Goal: Task Accomplishment & Management: Complete application form

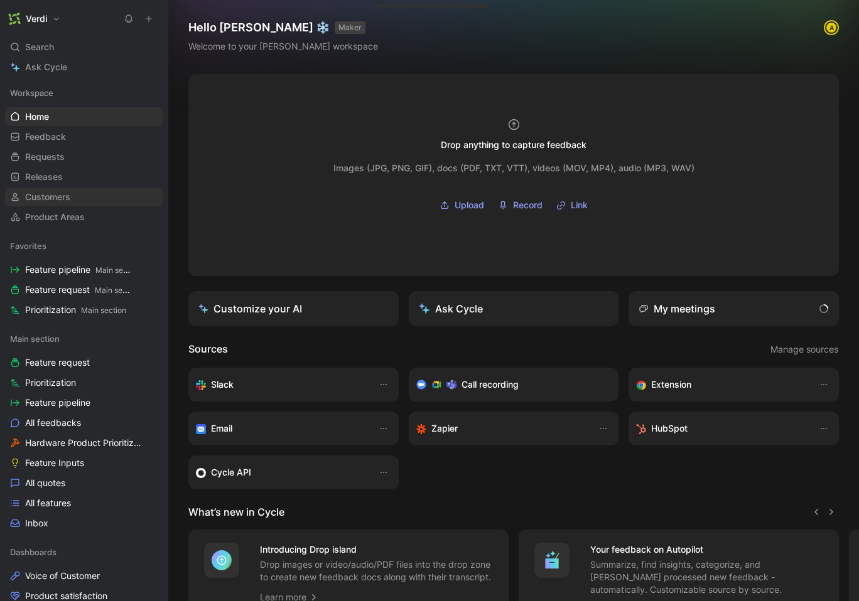
click at [87, 200] on link "Customers" at bounding box center [84, 197] width 158 height 19
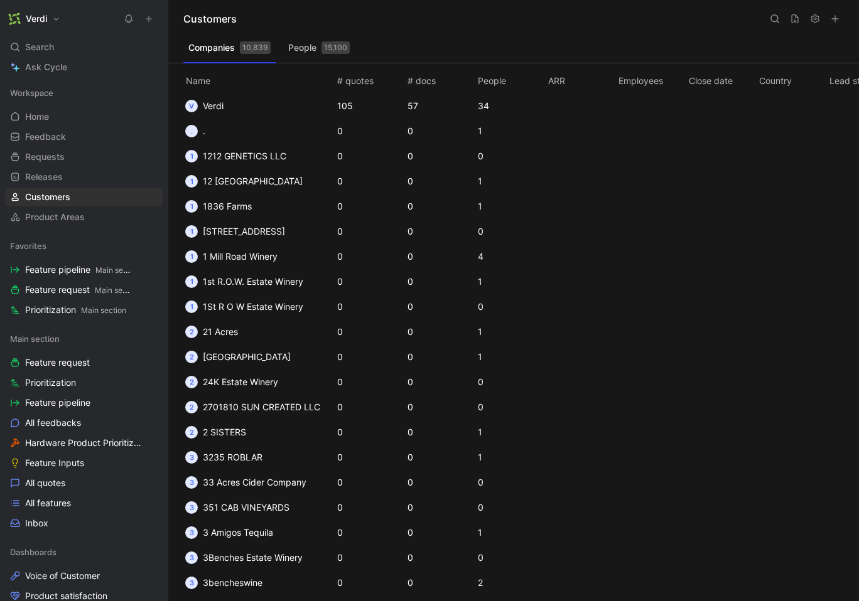
click at [305, 55] on button "People 15,100" at bounding box center [319, 48] width 72 height 20
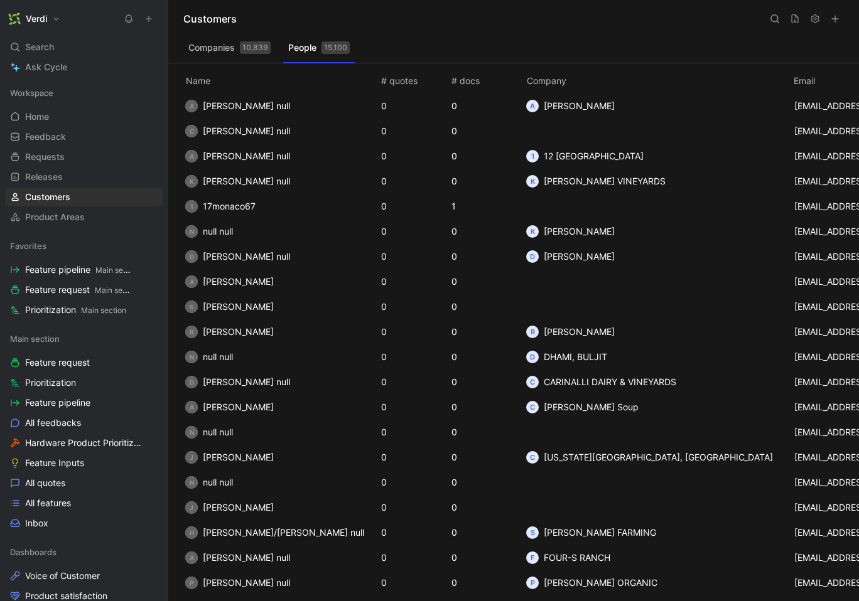
click at [244, 53] on div "10,839" at bounding box center [255, 47] width 31 height 13
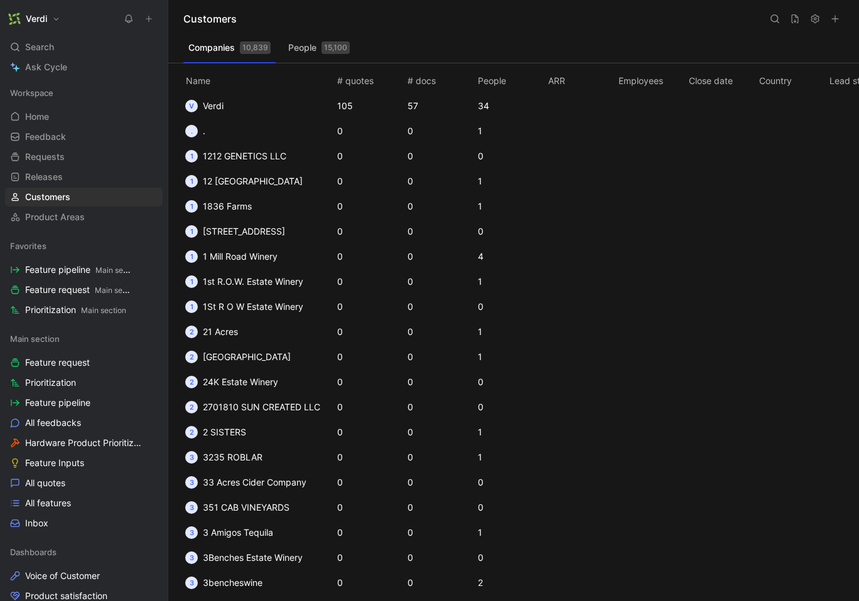
click at [329, 57] on button "People 15,100" at bounding box center [319, 48] width 72 height 20
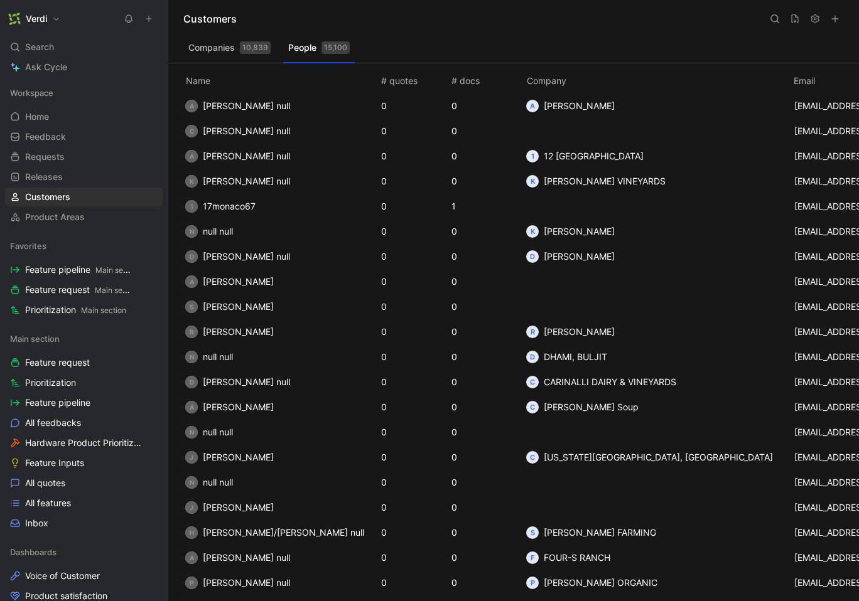
click at [328, 52] on div "15,100" at bounding box center [335, 47] width 28 height 13
click at [839, 22] on icon at bounding box center [835, 19] width 10 height 10
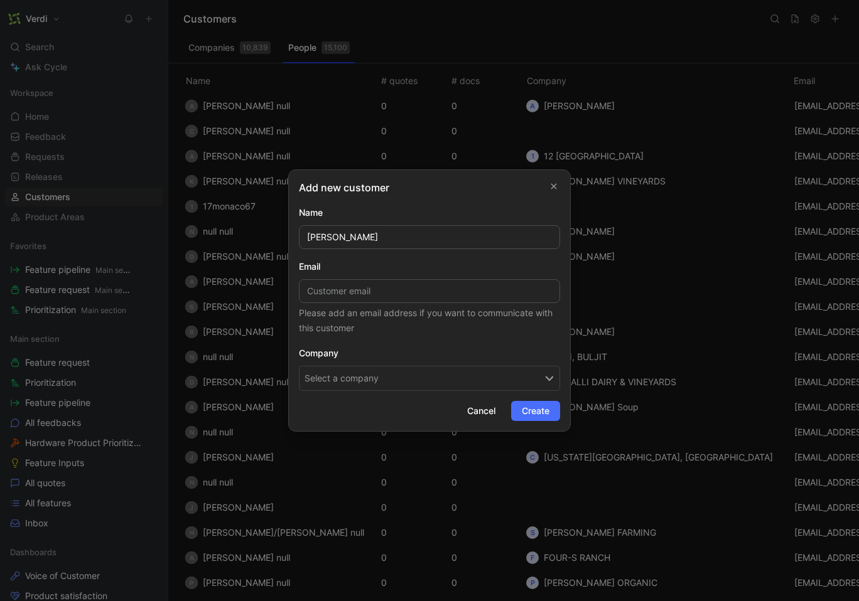
type input "[PERSON_NAME]"
click at [405, 306] on div "Please add an email address if you want to communicate with this customer" at bounding box center [429, 321] width 261 height 30
click at [407, 298] on input at bounding box center [429, 291] width 261 height 24
paste input "[PERSON_NAME]"
click at [395, 287] on input "[PERSON_NAME]" at bounding box center [429, 291] width 261 height 24
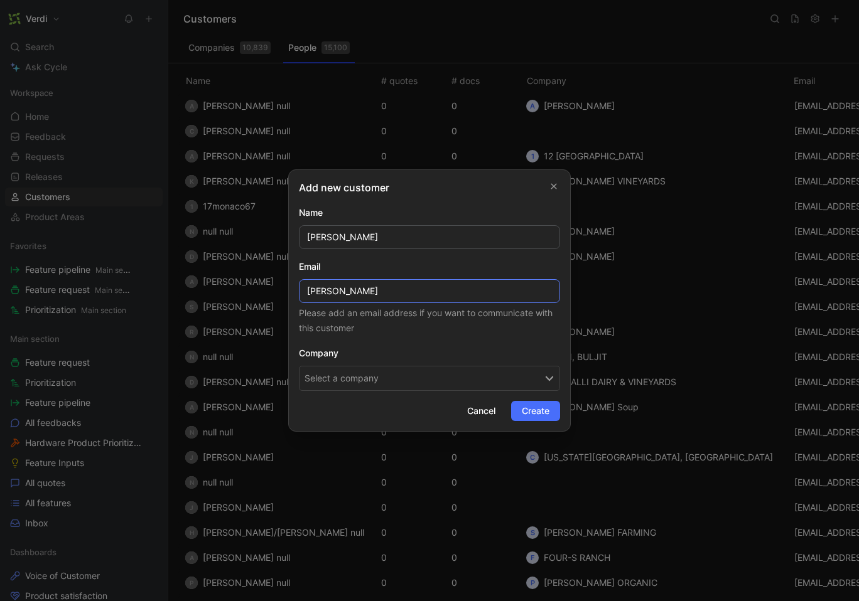
click at [335, 293] on input "[PERSON_NAME]" at bounding box center [429, 291] width 261 height 24
click at [373, 293] on input "[PERSON_NAME]" at bounding box center [429, 291] width 261 height 24
click at [333, 293] on input "Kavin [EMAIL_ADDRESS][DOMAIN_NAME]" at bounding box center [429, 291] width 261 height 24
click at [373, 293] on input "[PERSON_NAME][EMAIL_ADDRESS][PERSON_NAME][DOMAIN_NAME]" at bounding box center [429, 291] width 261 height 24
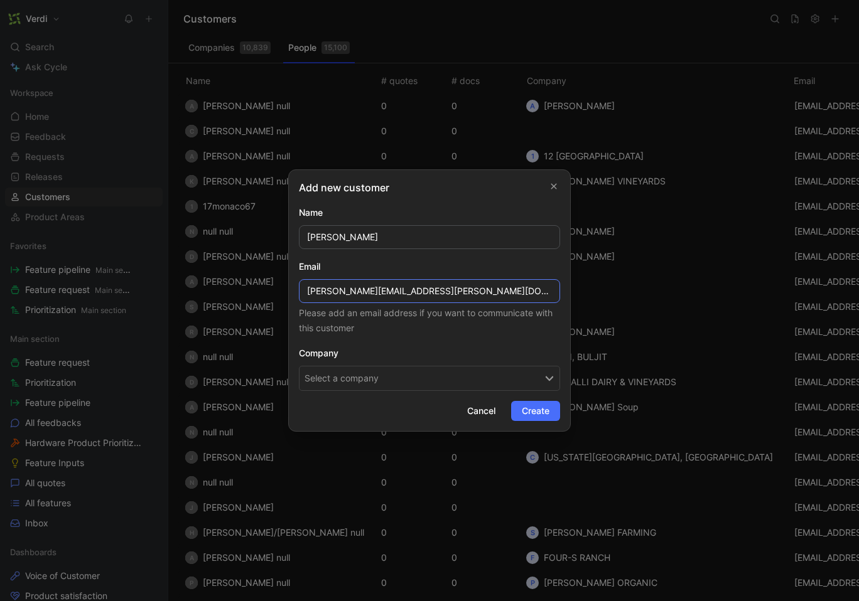
click at [421, 292] on input "[PERSON_NAME][EMAIL_ADDRESS][PERSON_NAME][DOMAIN_NAME]" at bounding box center [429, 291] width 261 height 24
type input "[PERSON_NAME][EMAIL_ADDRESS][PERSON_NAME][DOMAIN_NAME]"
click at [478, 354] on h2 "Company" at bounding box center [429, 353] width 261 height 15
click at [453, 374] on button "Select a company" at bounding box center [429, 378] width 261 height 25
click at [537, 408] on span "Create" at bounding box center [536, 411] width 28 height 15
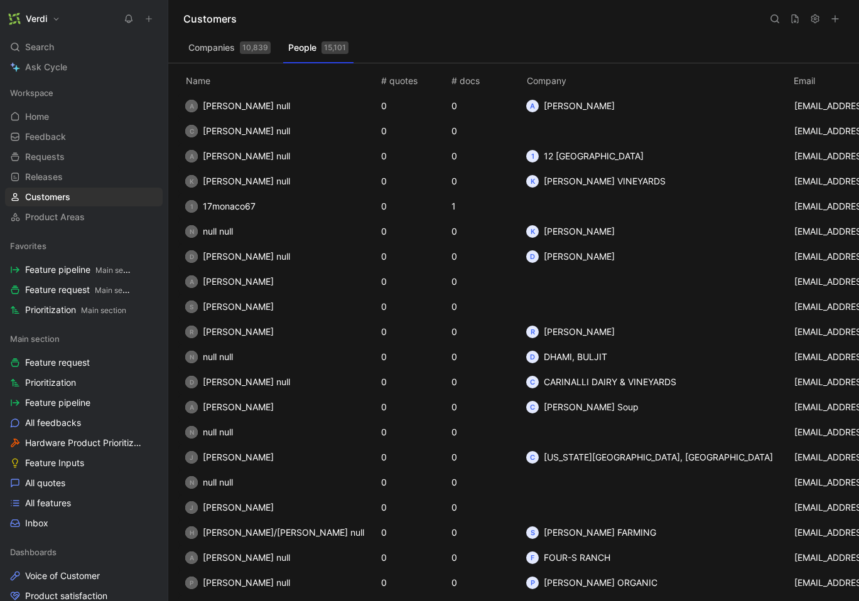
click at [148, 23] on button at bounding box center [149, 19] width 18 height 18
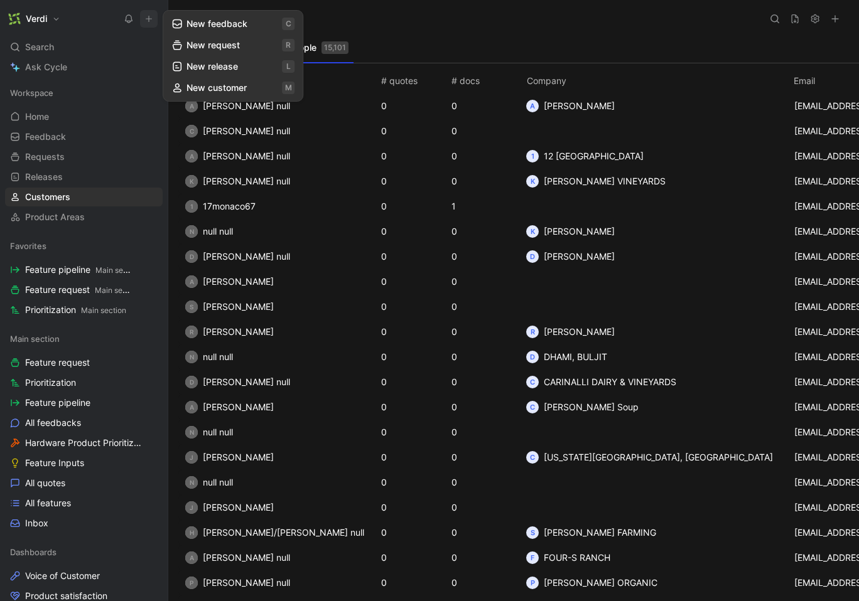
click at [193, 25] on button "New feedback c" at bounding box center [233, 23] width 134 height 21
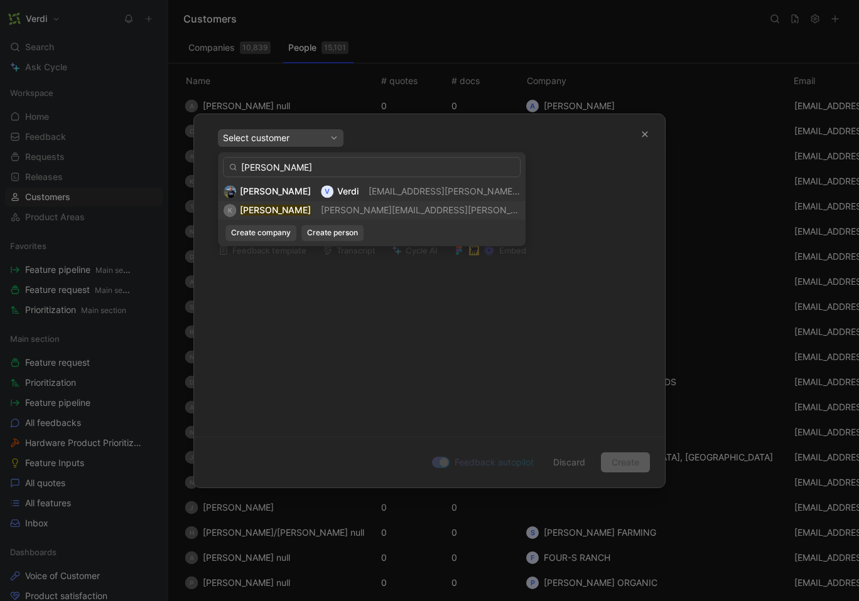
type input "[PERSON_NAME]"
click at [321, 209] on span "[PERSON_NAME][EMAIL_ADDRESS][PERSON_NAME][DOMAIN_NAME]" at bounding box center [465, 210] width 289 height 11
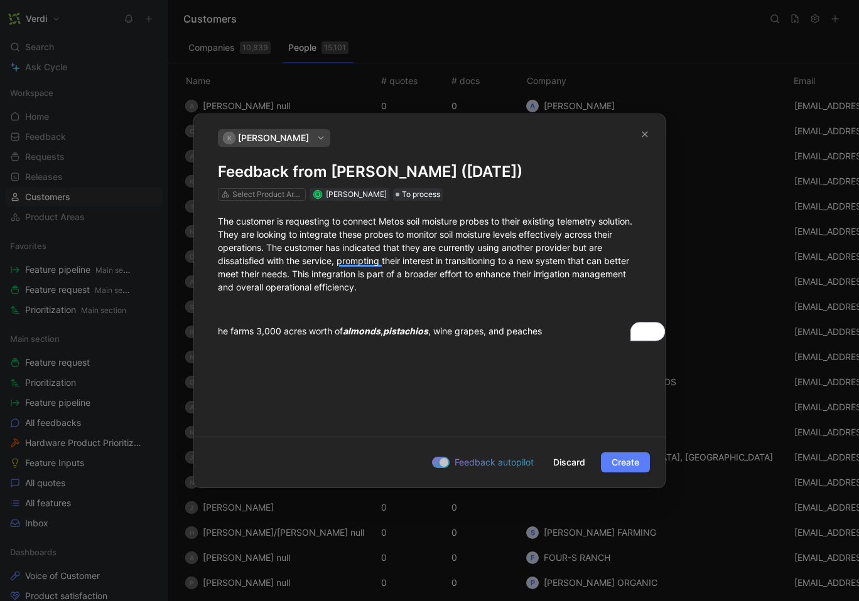
click at [631, 457] on span "Create" at bounding box center [625, 462] width 28 height 15
